Goal: Task Accomplishment & Management: Manage account settings

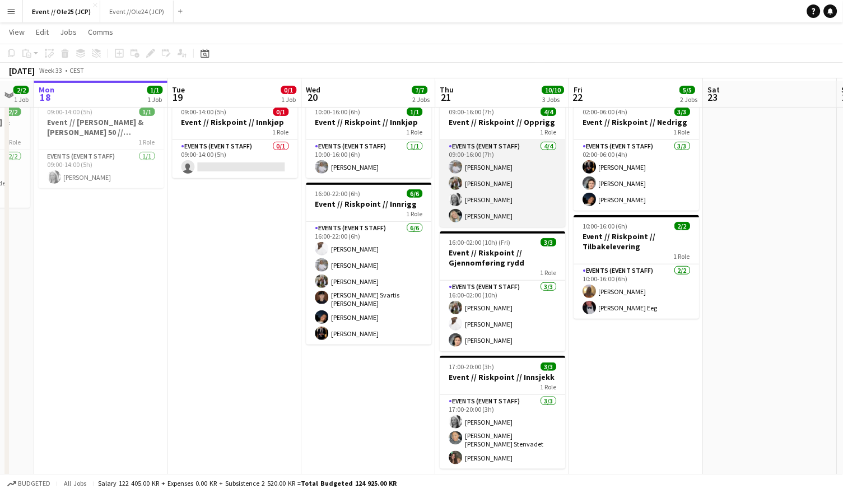
scroll to position [31, 0]
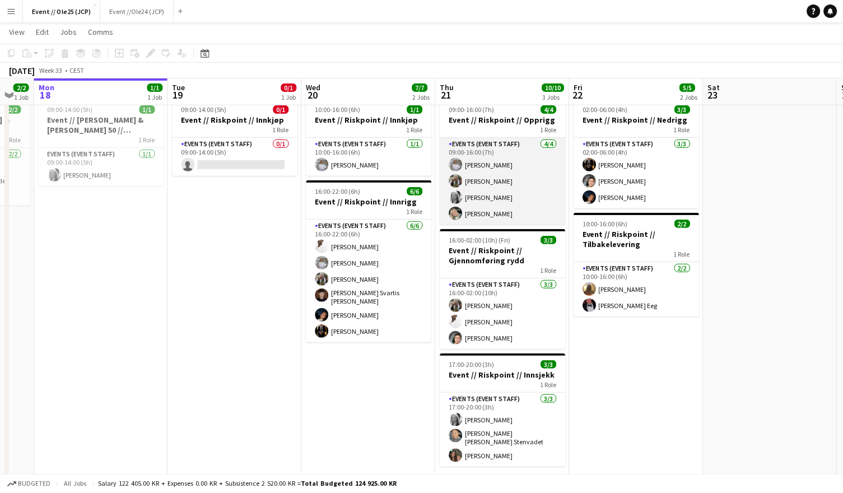
click at [501, 183] on app-card-role "Events (Event Staff) [DATE] 09:00-16:00 (7h) [PERSON_NAME] Vilde [PERSON_NAME] …" at bounding box center [502, 181] width 125 height 87
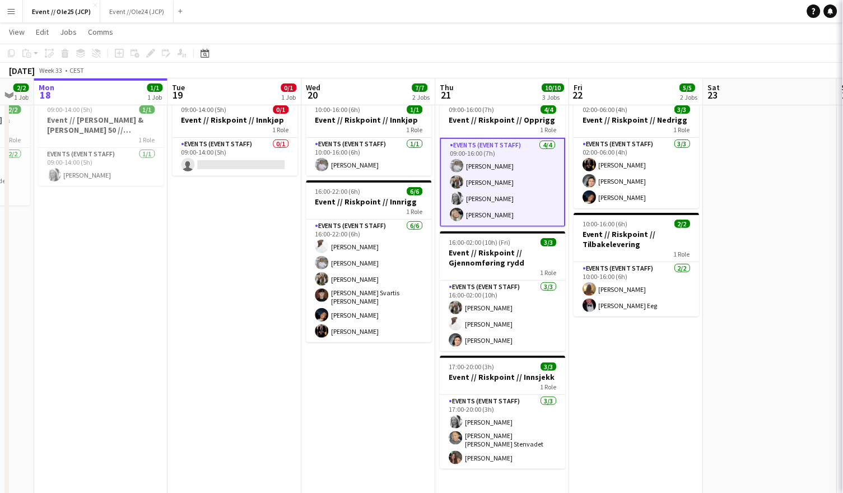
scroll to position [0, 367]
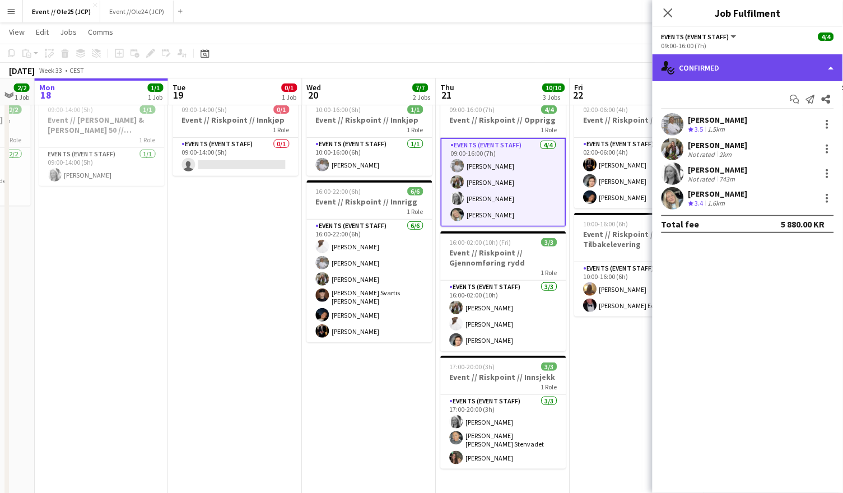
click at [733, 59] on div "single-neutral-actions-check-2 Confirmed" at bounding box center [747, 67] width 190 height 27
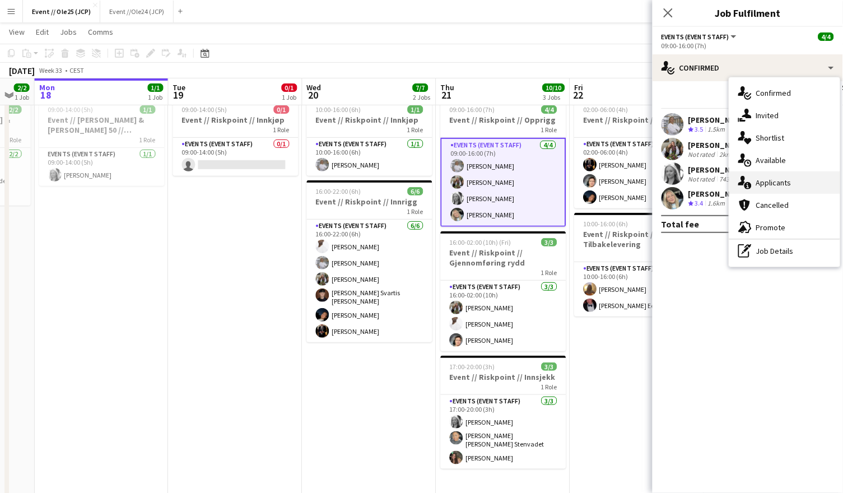
click at [773, 182] on div "single-neutral-actions-information Applicants" at bounding box center [784, 182] width 111 height 22
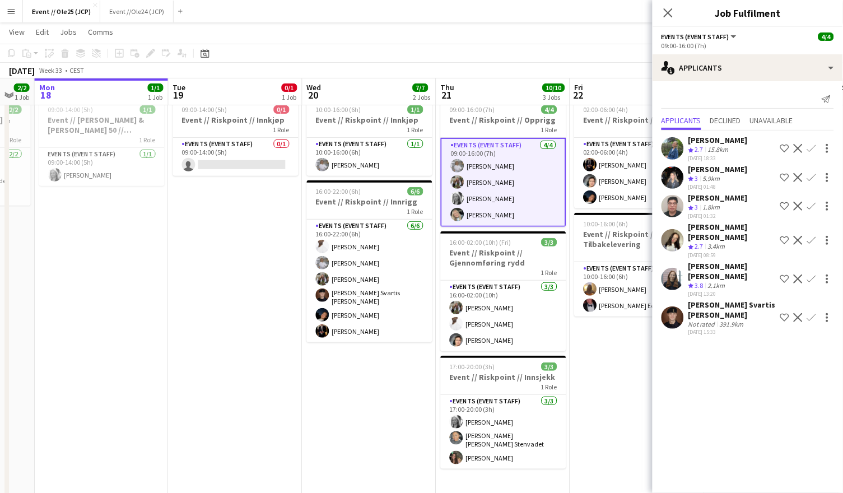
click at [502, 211] on app-card-role "Events (Event Staff) [DATE] 09:00-16:00 (7h) [PERSON_NAME] Vilde [PERSON_NAME] …" at bounding box center [503, 182] width 125 height 89
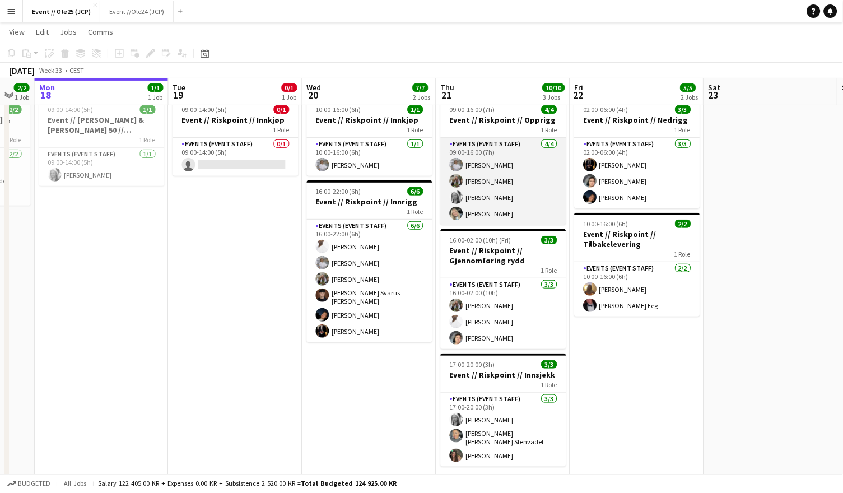
click at [502, 178] on app-card-role "Events (Event Staff) [DATE] 09:00-16:00 (7h) [PERSON_NAME] Vilde [PERSON_NAME] …" at bounding box center [503, 181] width 125 height 87
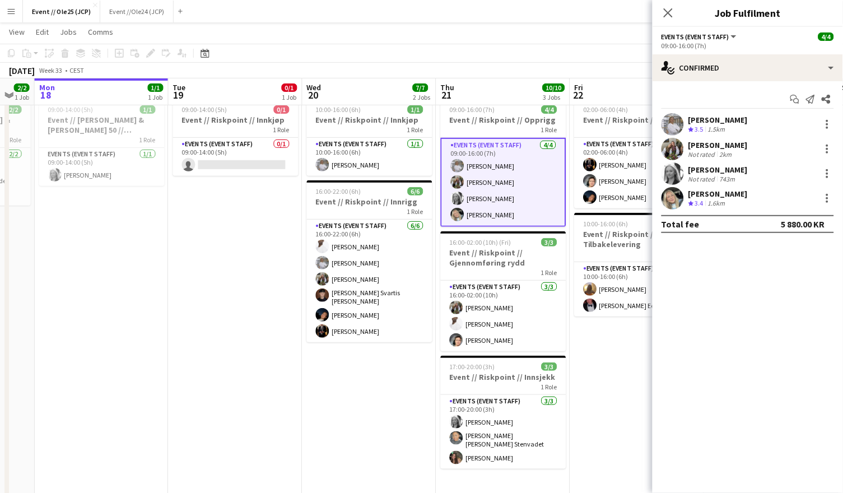
click at [717, 147] on div "[PERSON_NAME]" at bounding box center [717, 145] width 59 height 10
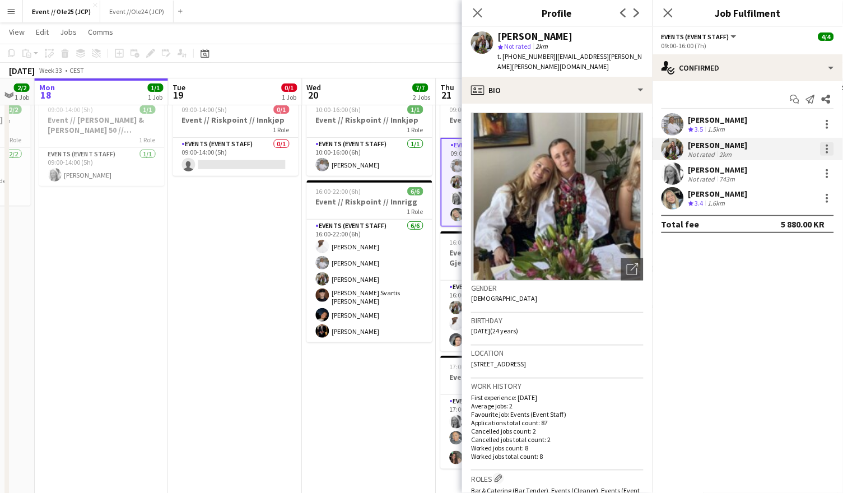
click at [826, 148] on div at bounding box center [827, 149] width 2 height 2
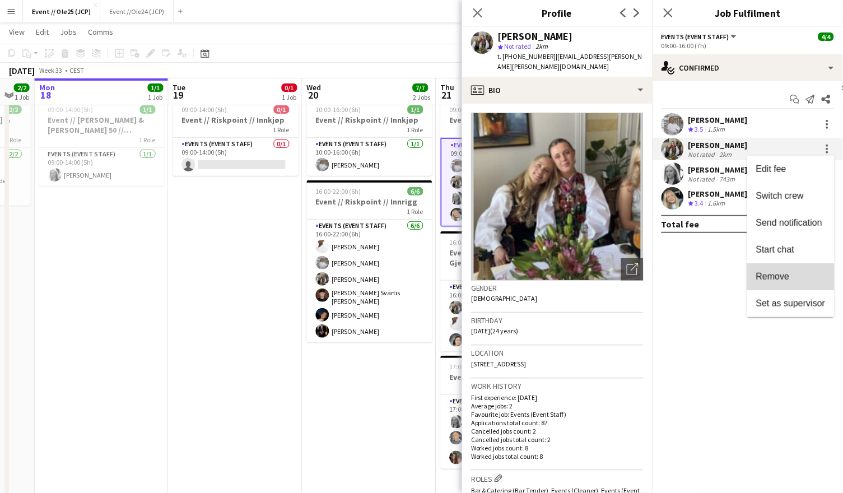
click at [779, 278] on span "Remove" at bounding box center [773, 277] width 34 height 10
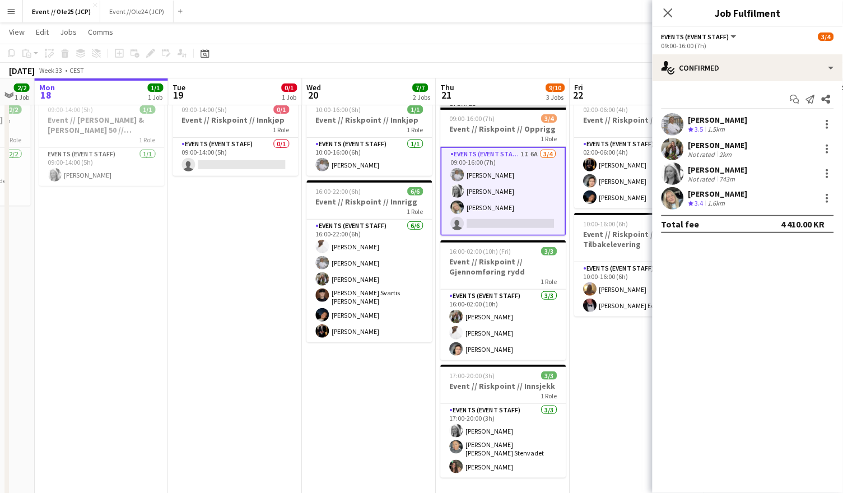
click at [525, 207] on app-card-role "Events (Event Staff) 1I 6A [DATE] 09:00-16:00 (7h) [PERSON_NAME] [PERSON_NAME] …" at bounding box center [503, 191] width 125 height 89
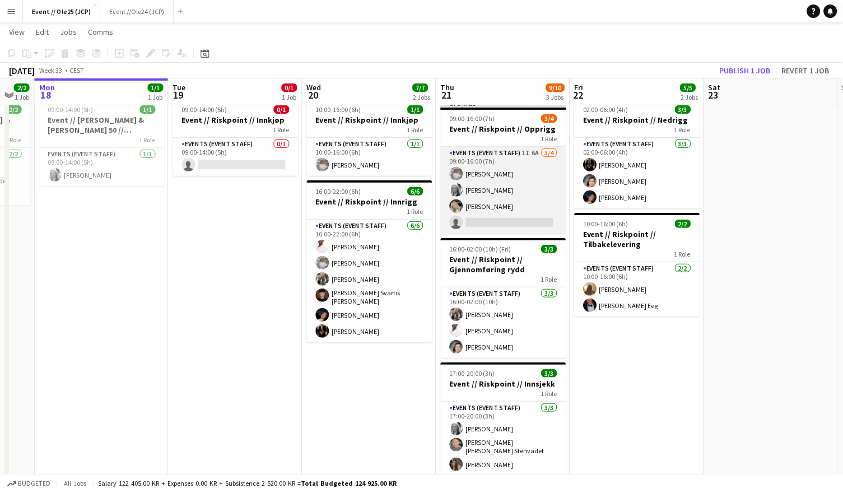
click at [531, 200] on app-card-role "Events (Event Staff) 1I 6A [DATE] 09:00-16:00 (7h) [PERSON_NAME] [PERSON_NAME] …" at bounding box center [503, 190] width 125 height 87
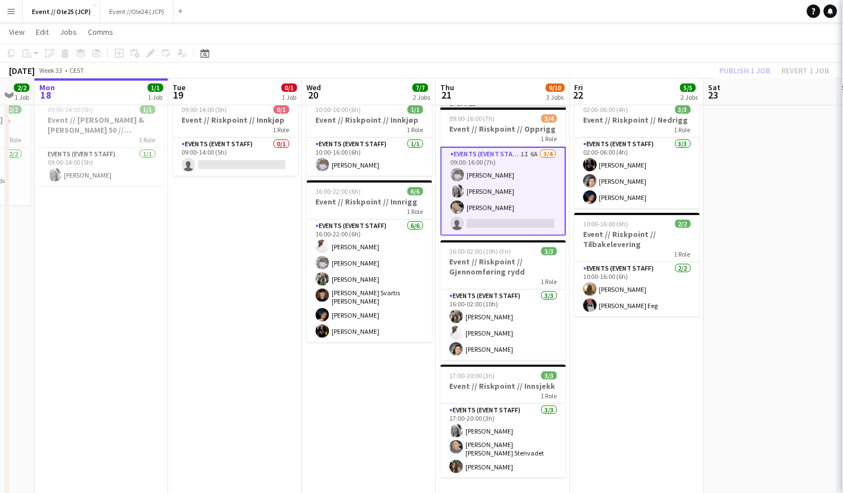
scroll to position [0, 366]
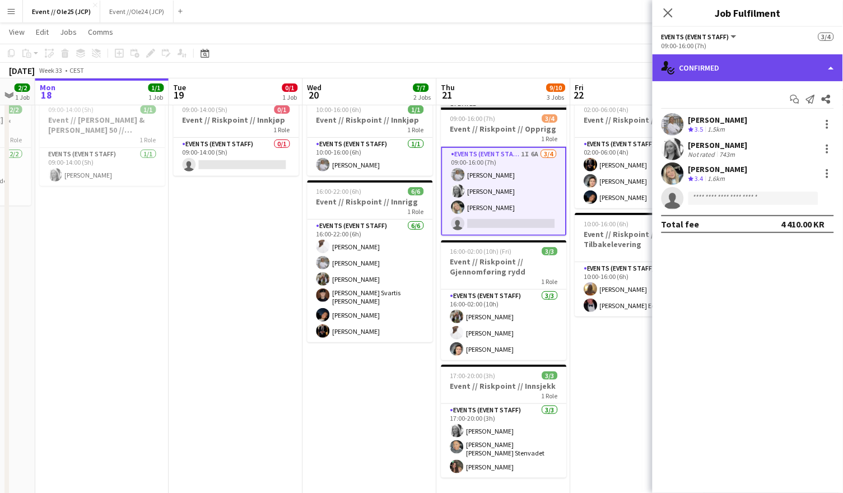
click at [748, 67] on div "single-neutral-actions-check-2 Confirmed" at bounding box center [747, 67] width 190 height 27
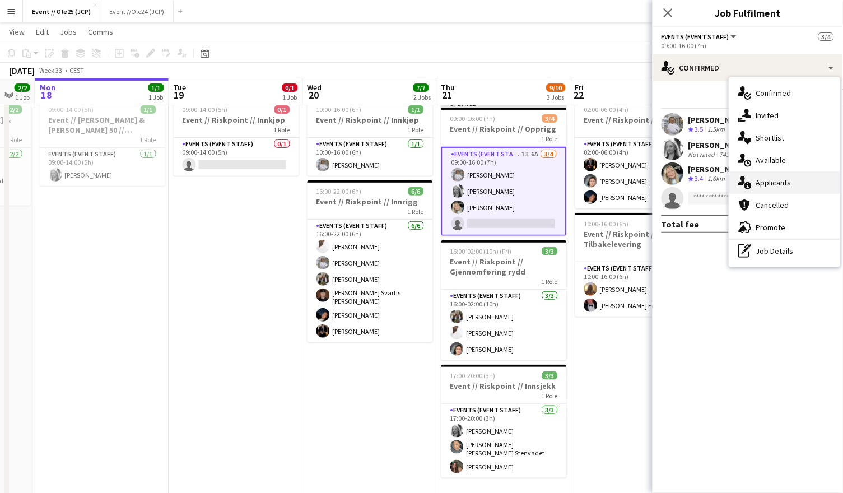
click at [770, 174] on div "single-neutral-actions-information Applicants" at bounding box center [784, 182] width 111 height 22
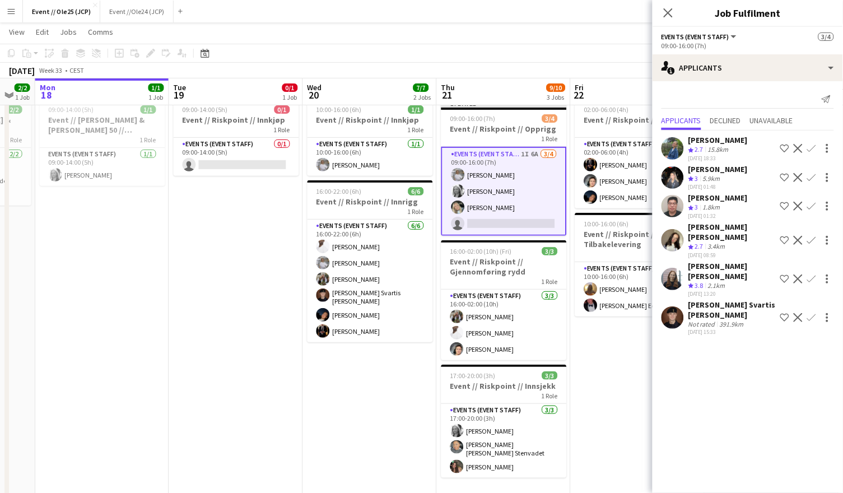
click at [717, 300] on div "[PERSON_NAME] Svartis [PERSON_NAME]" at bounding box center [731, 310] width 87 height 20
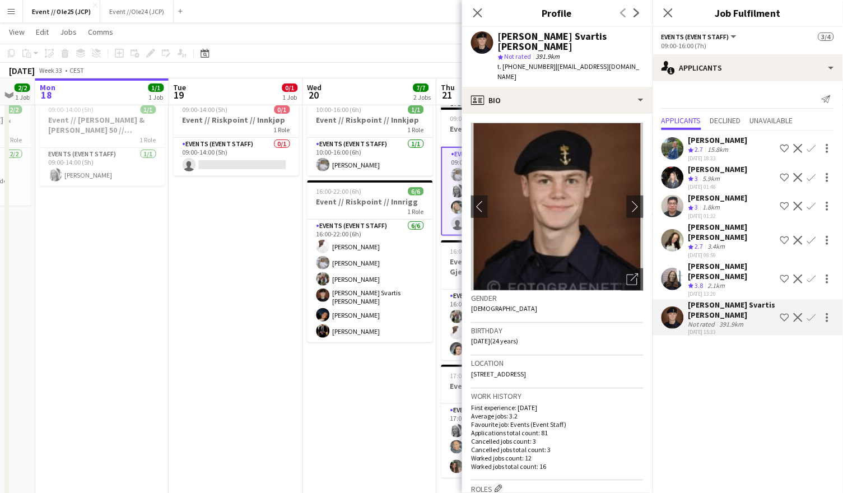
click at [810, 313] on app-icon "Confirm" at bounding box center [811, 317] width 9 height 9
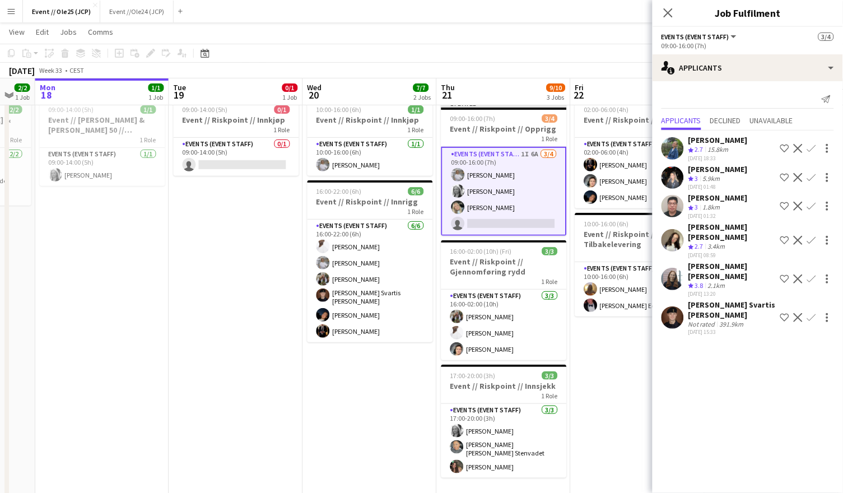
click at [747, 261] on div "[PERSON_NAME] [PERSON_NAME]" at bounding box center [731, 271] width 87 height 20
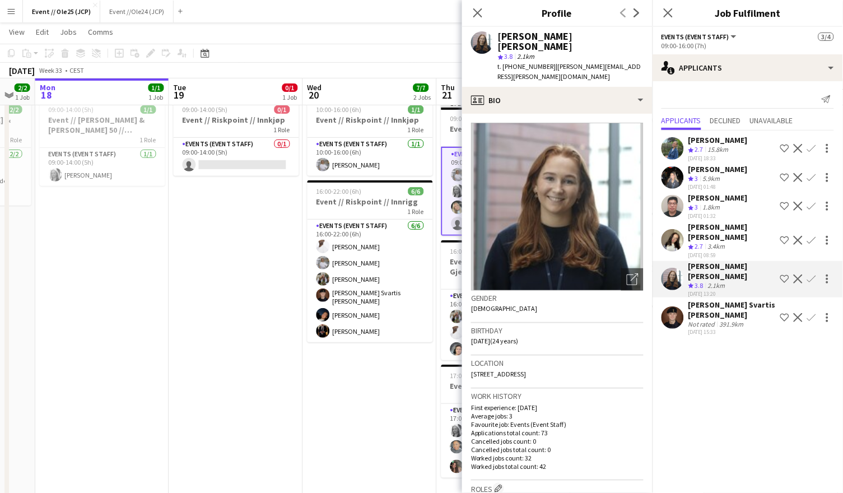
click at [710, 320] on div "Not rated" at bounding box center [702, 324] width 29 height 8
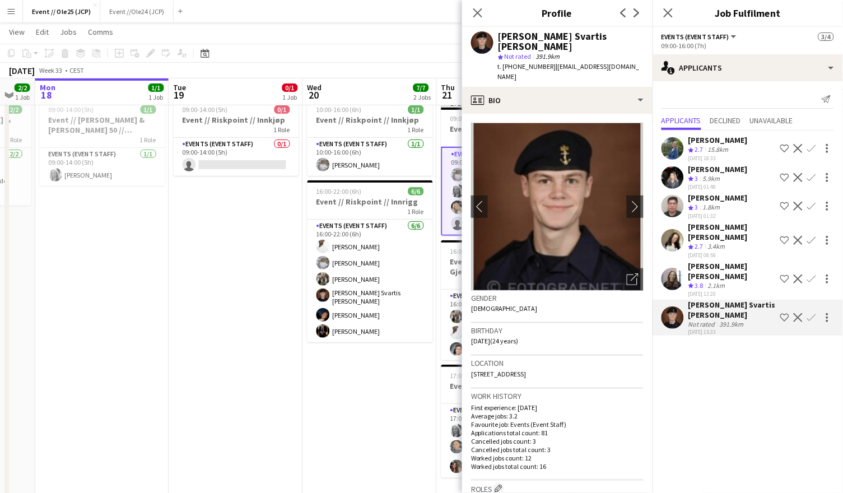
click at [811, 313] on app-icon "Confirm" at bounding box center [811, 317] width 9 height 9
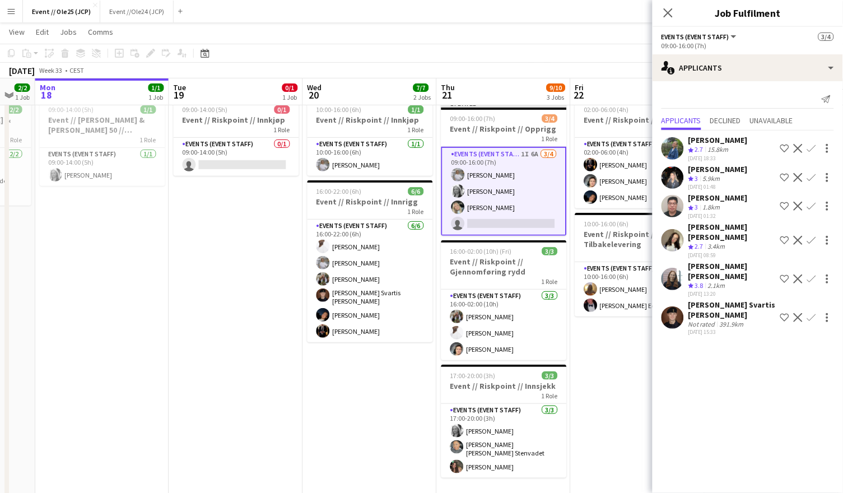
click at [811, 313] on app-icon "Confirm" at bounding box center [811, 317] width 9 height 9
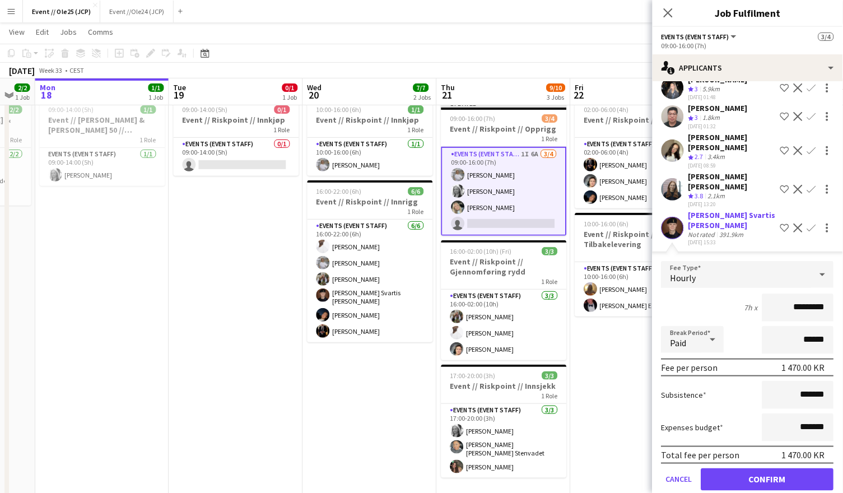
scroll to position [88, 0]
click at [771, 469] on button "Confirm" at bounding box center [767, 480] width 133 height 22
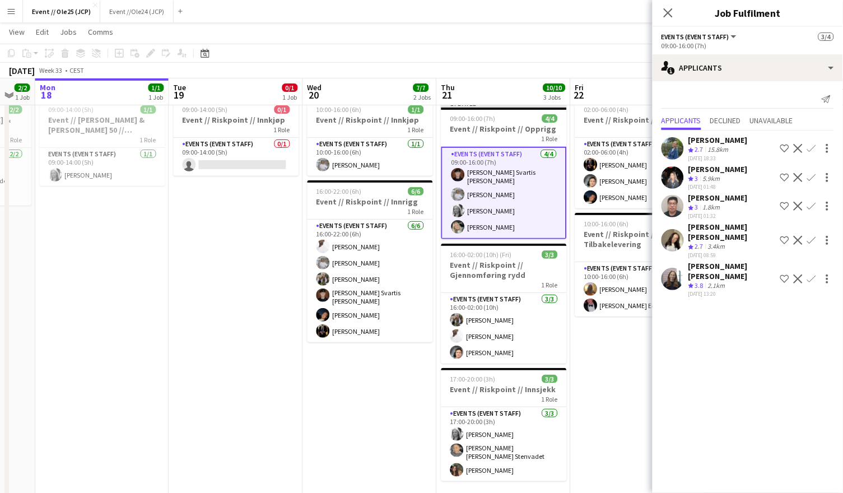
click at [630, 389] on app-date-cell "02:00-06:00 (4h) 3/3 Event // Riskpoint // Nedrigg 1 Role Events (Event Staff) …" at bounding box center [638, 301] width 134 height 414
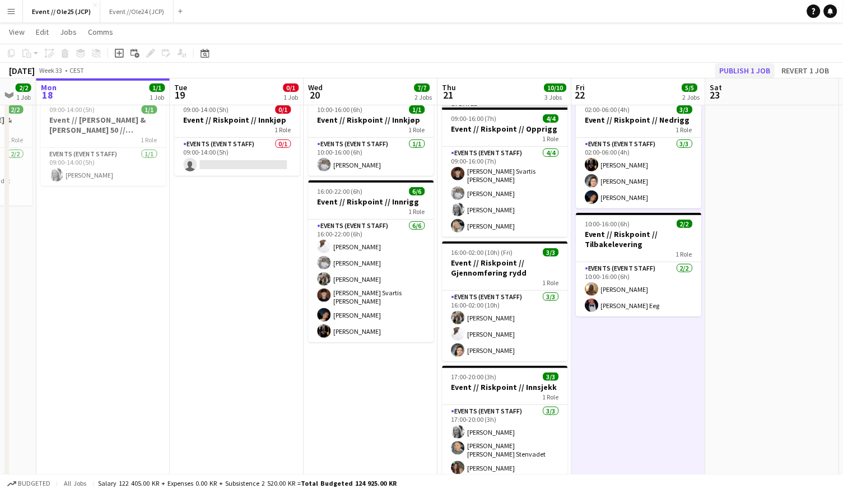
click at [753, 65] on button "Publish 1 job" at bounding box center [745, 70] width 60 height 15
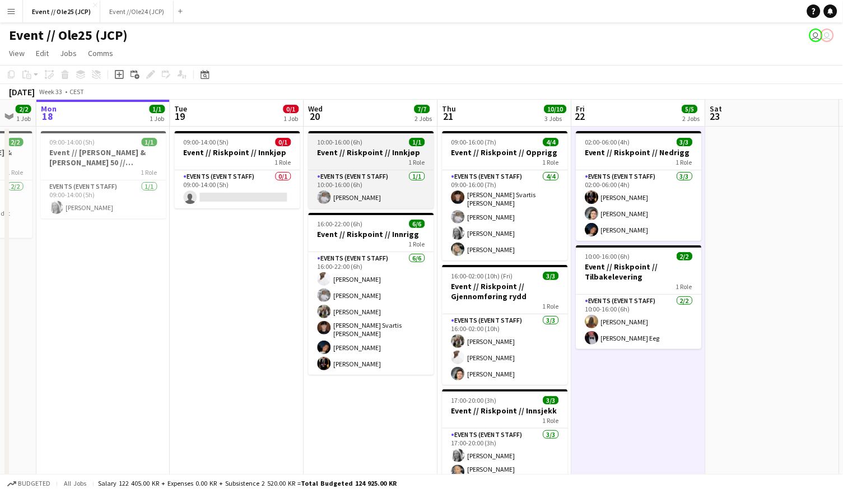
scroll to position [0, 0]
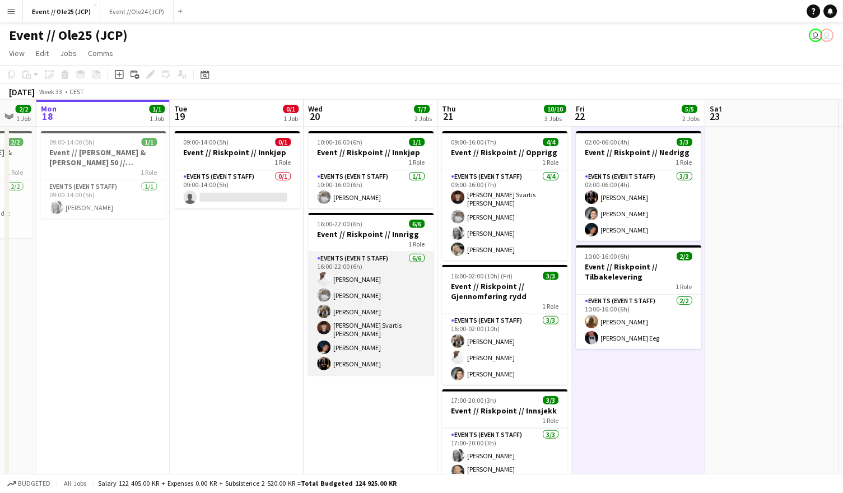
click at [360, 289] on app-card-role "Events (Event Staff) [DATE] 16:00-22:00 (6h) [PERSON_NAME] [PERSON_NAME] [PERSO…" at bounding box center [371, 313] width 125 height 123
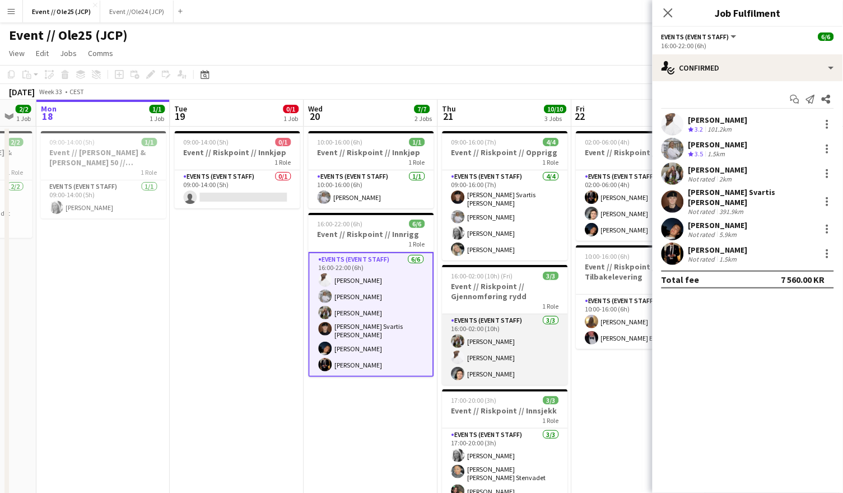
click at [469, 333] on app-card-role "Events (Event Staff) [DATE] 16:00-02:00 (10h) [PERSON_NAME] [PERSON_NAME]" at bounding box center [504, 349] width 125 height 71
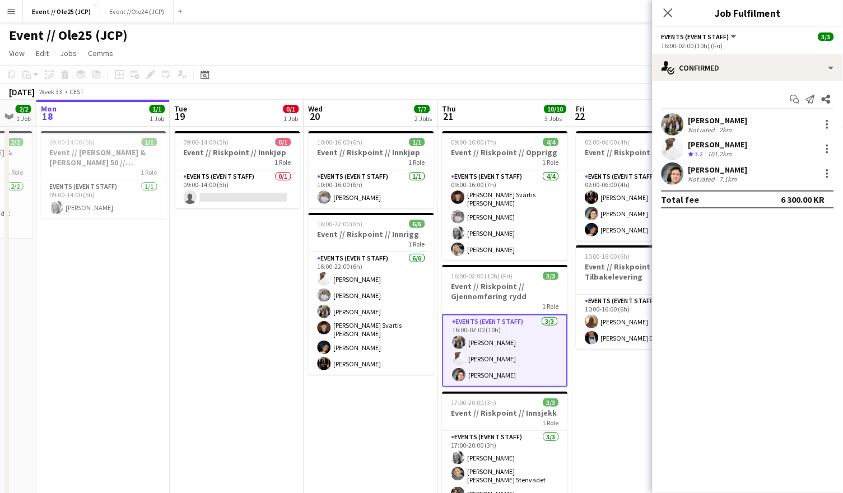
click at [738, 150] on div "Crew rating 3.2 101.2km" at bounding box center [717, 155] width 59 height 10
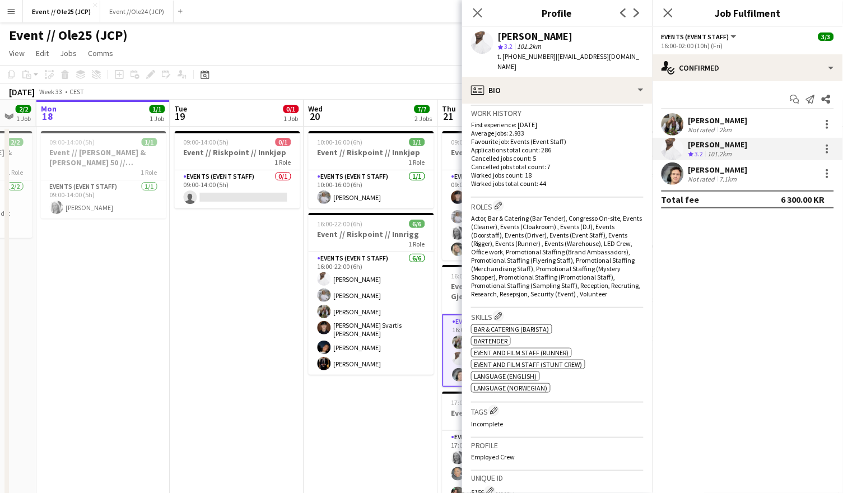
scroll to position [290, 0]
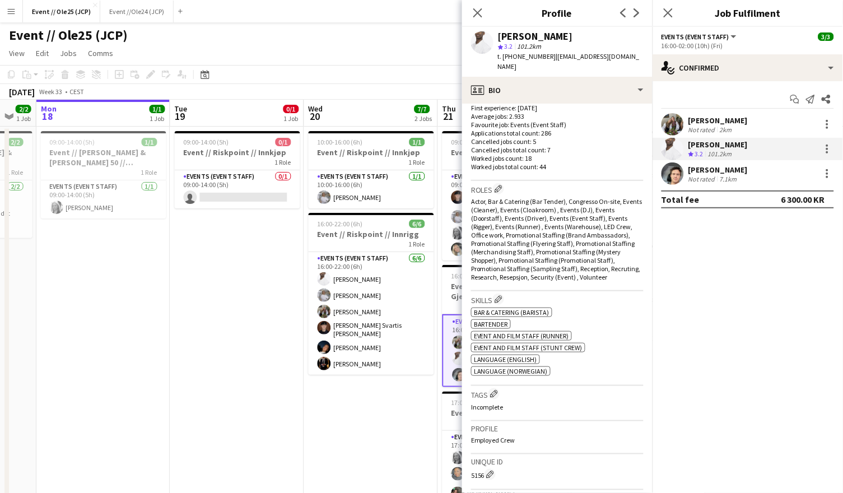
click at [719, 175] on div "7.1km" at bounding box center [728, 179] width 22 height 8
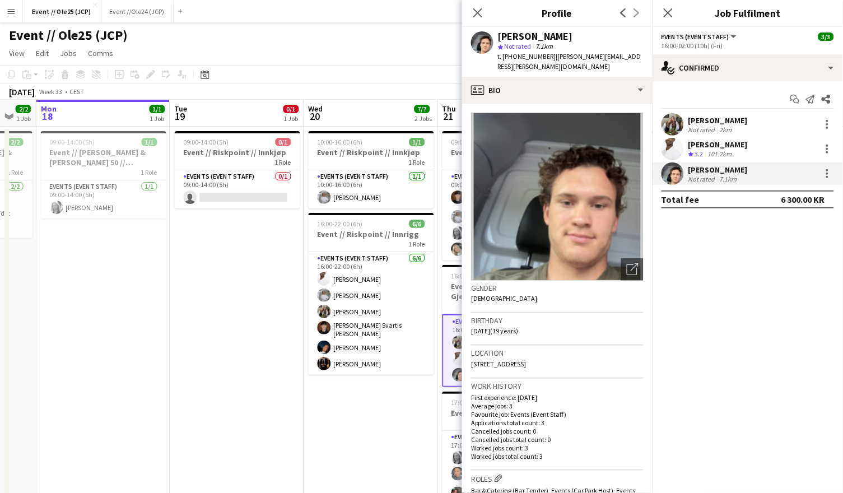
scroll to position [0, 0]
click at [691, 123] on div "[PERSON_NAME]" at bounding box center [717, 120] width 59 height 10
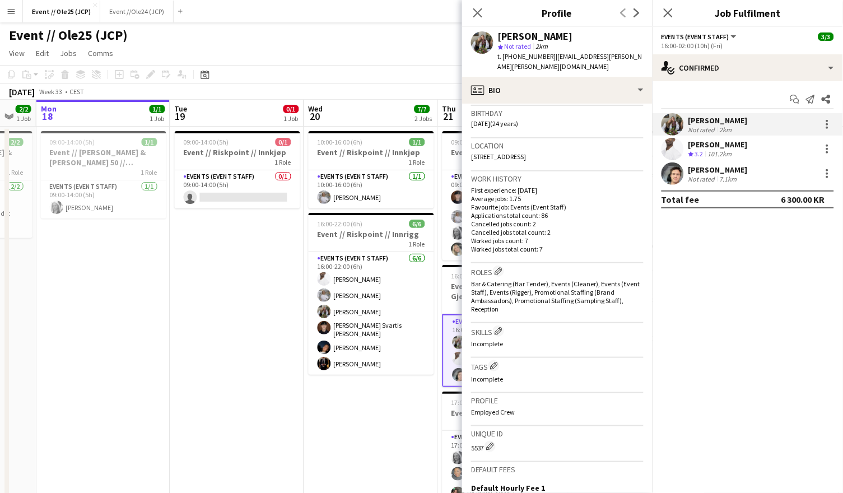
scroll to position [208, 0]
click at [380, 423] on app-date-cell "10:00-16:00 (6h) 1/1 Event // Riskpoint // Innkjøp 1 Role Events (Event Staff) …" at bounding box center [371, 334] width 134 height 414
